Goal: Use online tool/utility: Utilize a website feature to perform a specific function

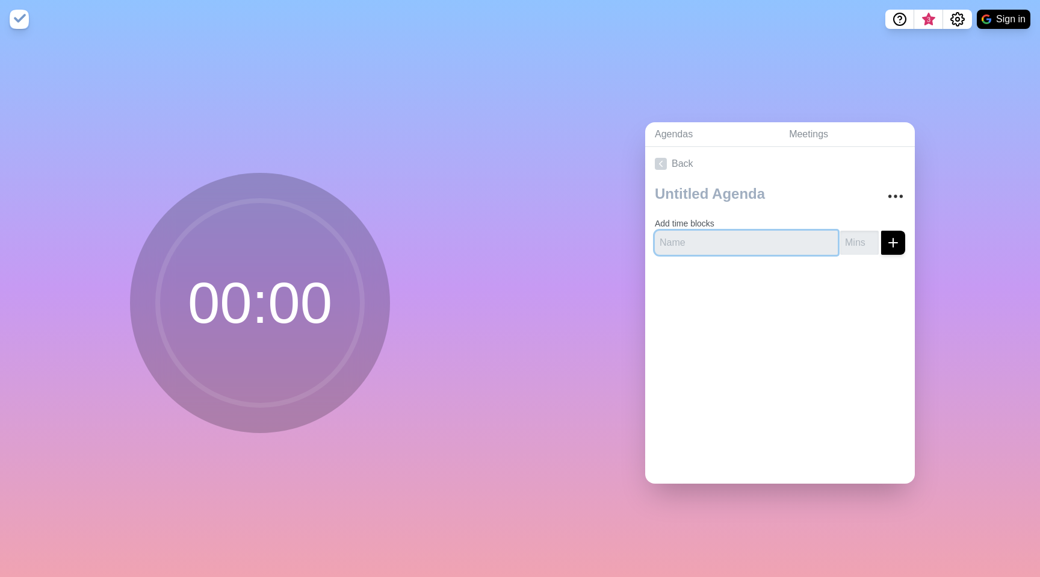
click at [714, 249] on input "text" at bounding box center [746, 243] width 183 height 24
type input "Coffee Break"
click at [858, 238] on input "number" at bounding box center [860, 243] width 39 height 24
type input "10"
click at [894, 238] on line "submit" at bounding box center [894, 242] width 0 height 8
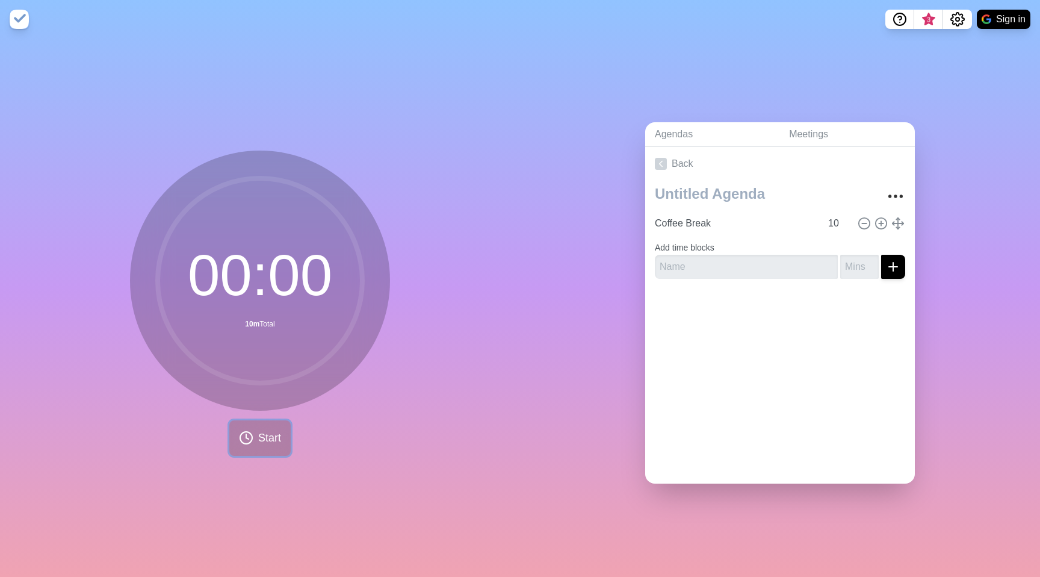
click at [278, 441] on span "Start" at bounding box center [269, 438] width 23 height 16
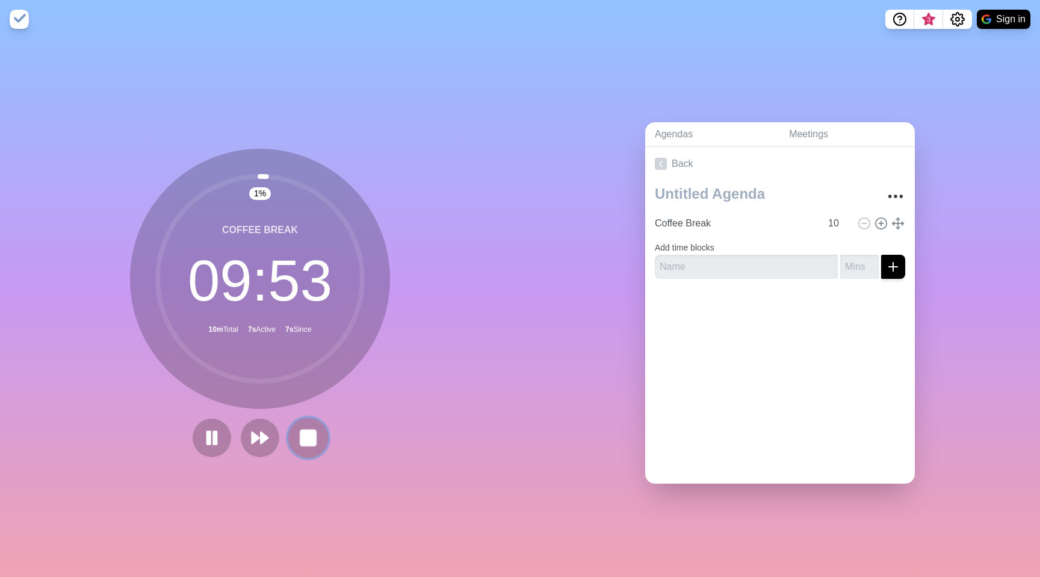
click at [299, 441] on icon at bounding box center [308, 438] width 20 height 20
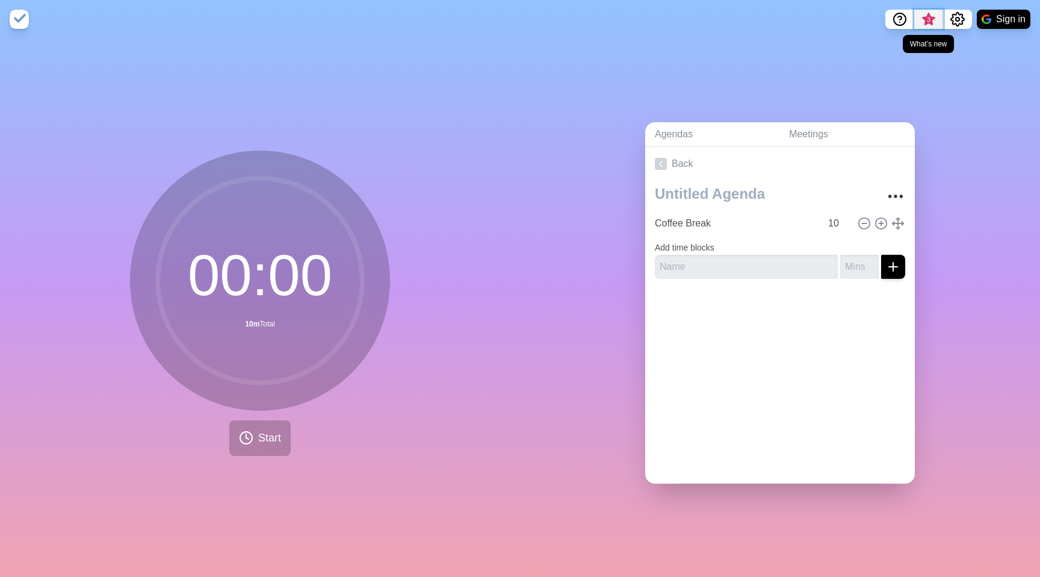
click at [926, 26] on span "3" at bounding box center [928, 22] width 19 height 25
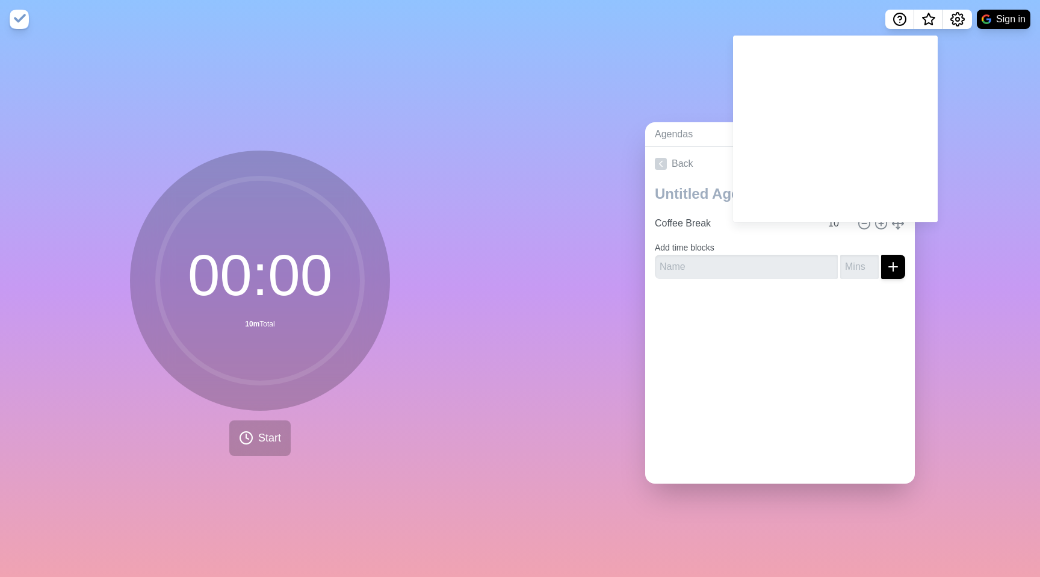
click at [951, 283] on div "Agendas Meetings Back Coffee Break 10 Add time blocks" at bounding box center [780, 308] width 520 height 538
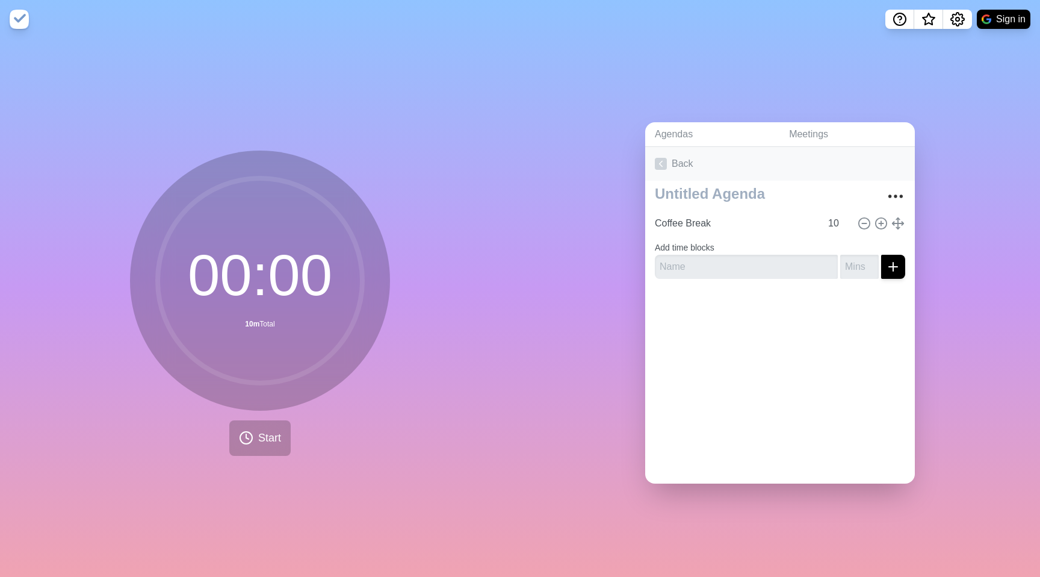
click at [890, 150] on link "Back" at bounding box center [780, 164] width 270 height 34
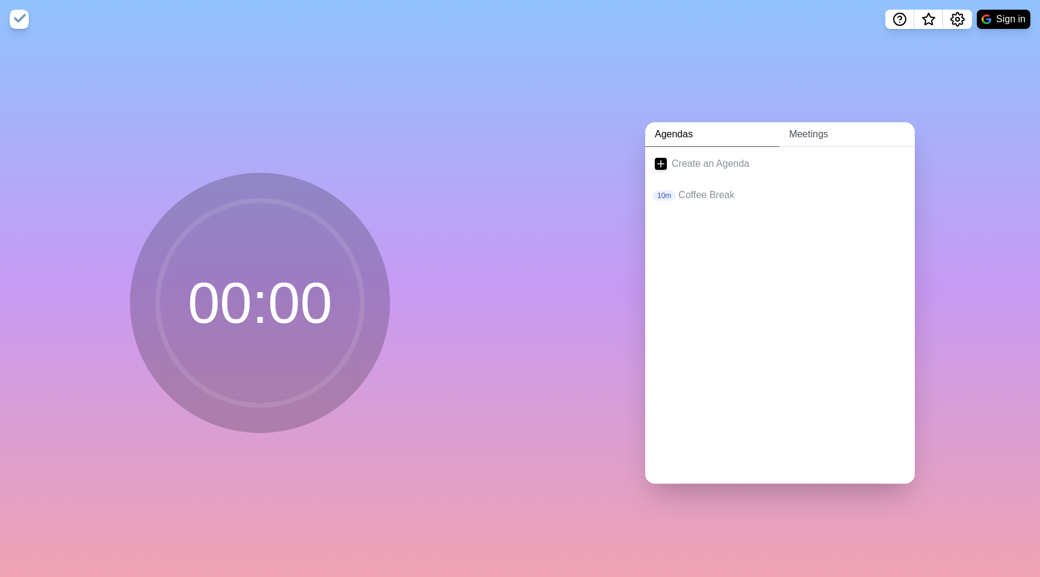
click at [863, 134] on link "Meetings" at bounding box center [847, 134] width 135 height 25
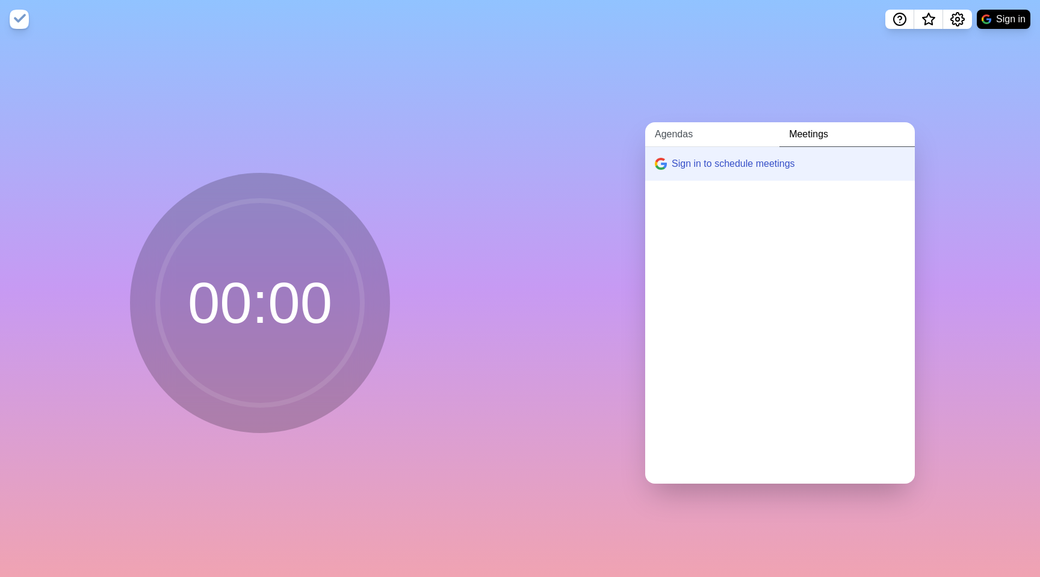
click at [717, 126] on link "Agendas" at bounding box center [712, 134] width 134 height 25
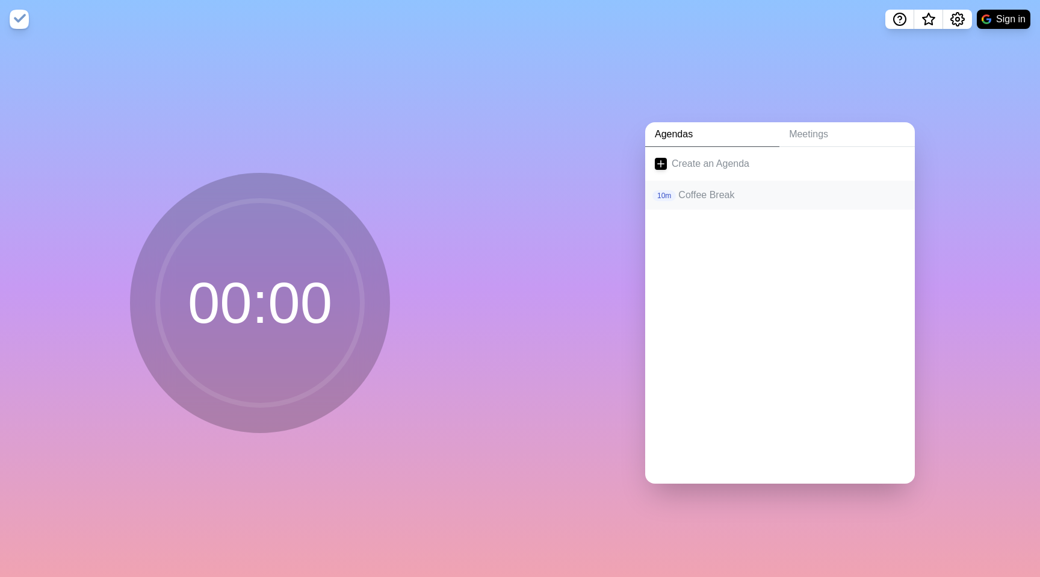
click at [734, 193] on p "Coffee Break" at bounding box center [792, 195] width 227 height 14
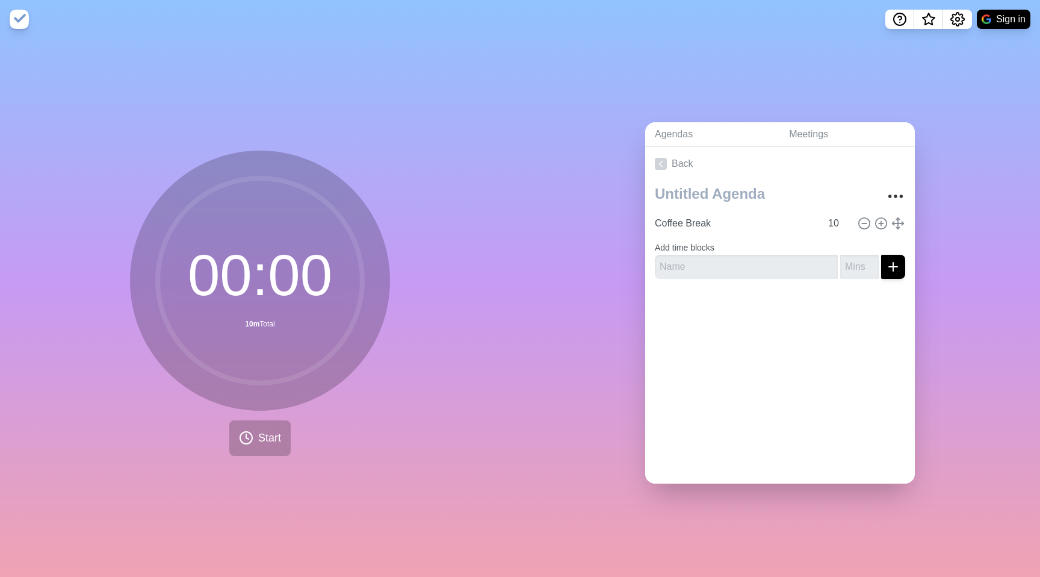
drag, startPoint x: 863, startPoint y: 131, endPoint x: 625, endPoint y: 76, distance: 244.2
click at [271, 450] on button "Start" at bounding box center [259, 438] width 61 height 36
